Goal: Task Accomplishment & Management: Use online tool/utility

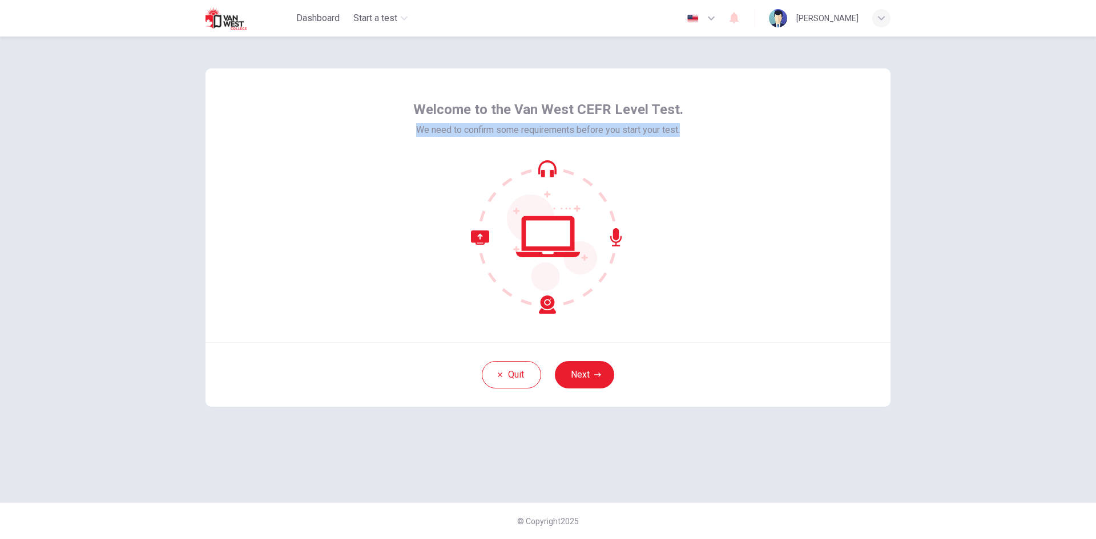
drag, startPoint x: 409, startPoint y: 128, endPoint x: 684, endPoint y: 134, distance: 274.6
click at [684, 134] on div "Welcome to the Van West CEFR Level Test. We need to confirm some requirements b…" at bounding box center [547, 205] width 685 height 274
click at [605, 372] on button "Next" at bounding box center [584, 374] width 59 height 27
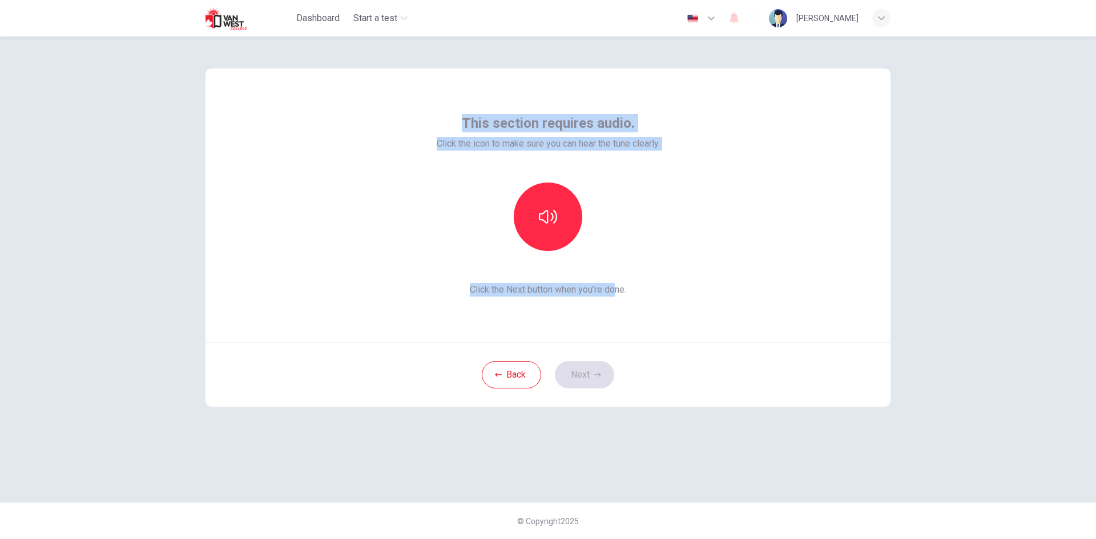
drag, startPoint x: 465, startPoint y: 116, endPoint x: 618, endPoint y: 294, distance: 234.8
click at [618, 294] on div "This section requires audio. Click the icon to make sure you can hear the tune …" at bounding box center [548, 205] width 223 height 183
click at [558, 241] on button "button" at bounding box center [548, 217] width 68 height 68
click at [562, 241] on button "button" at bounding box center [548, 217] width 68 height 68
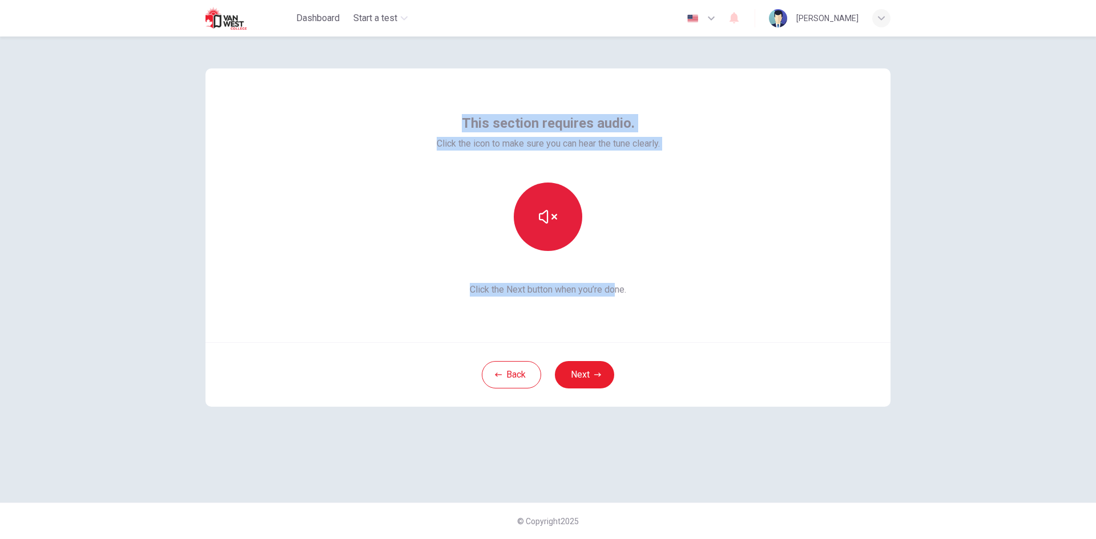
click at [562, 241] on button "button" at bounding box center [548, 217] width 68 height 68
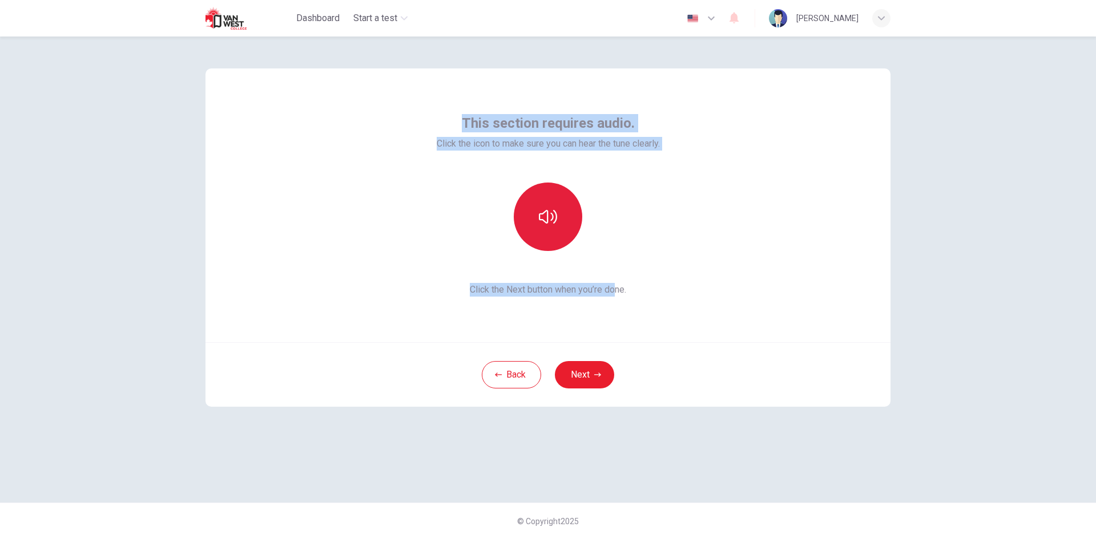
click at [561, 233] on button "button" at bounding box center [548, 217] width 68 height 68
click at [561, 228] on button "button" at bounding box center [548, 217] width 68 height 68
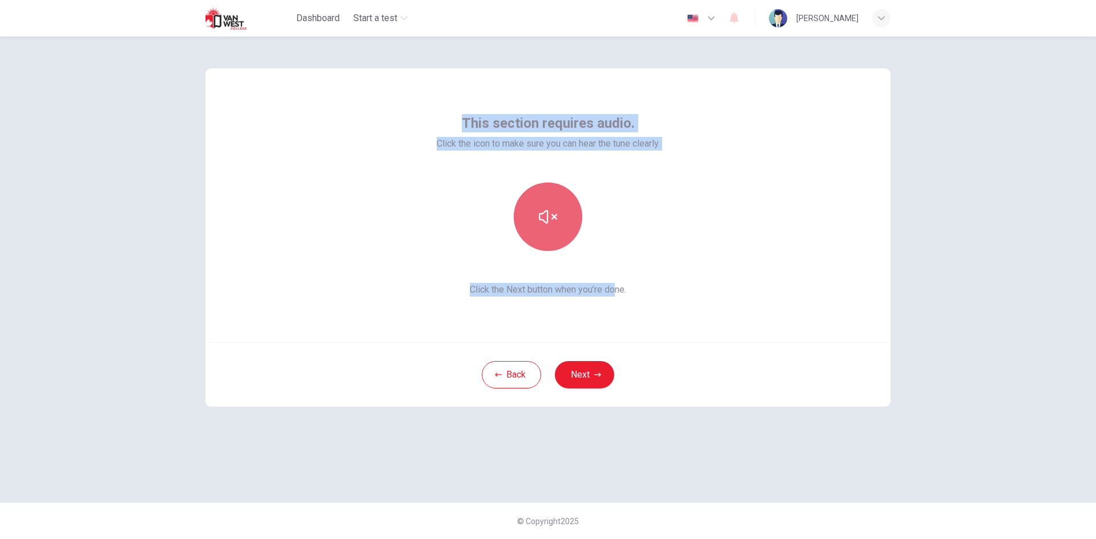
click at [561, 228] on button "button" at bounding box center [548, 217] width 68 height 68
